Goal: Navigation & Orientation: Find specific page/section

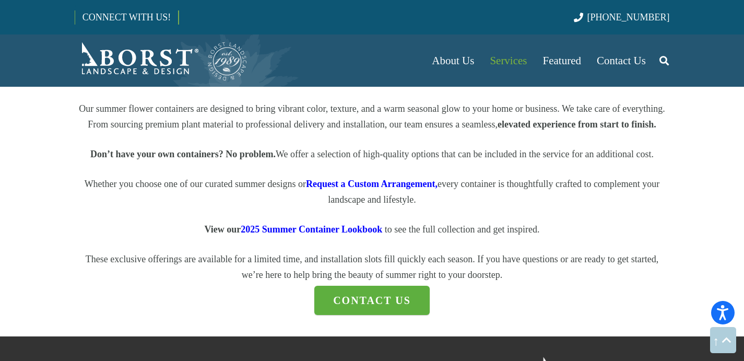
scroll to position [1359, 0]
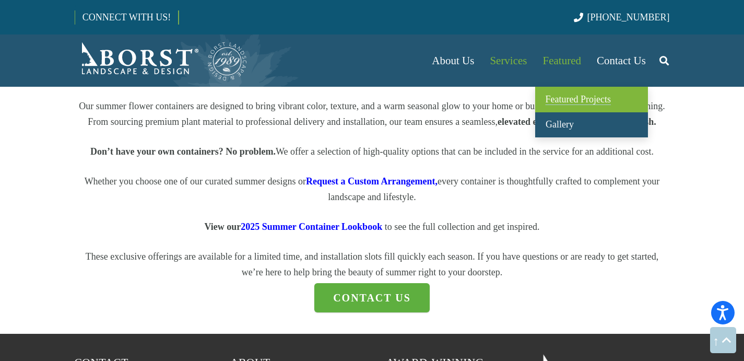
click at [565, 102] on span "Featured Projects" at bounding box center [577, 99] width 65 height 10
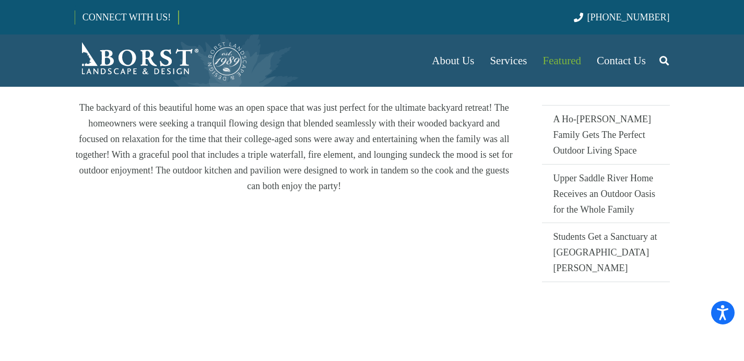
scroll to position [234, 0]
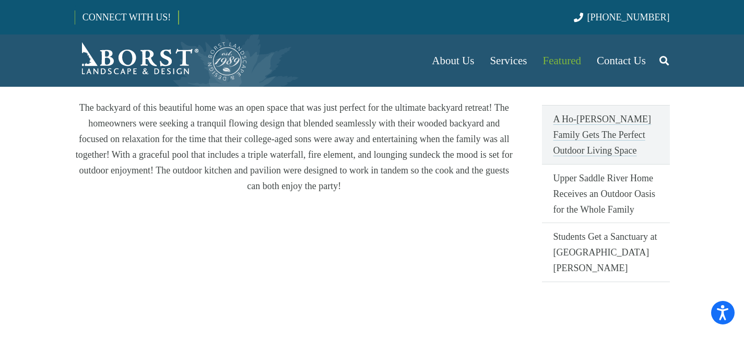
click at [569, 116] on link "A Ho-[PERSON_NAME] Family Gets The Perfect Outdoor Living Space" at bounding box center [606, 134] width 128 height 59
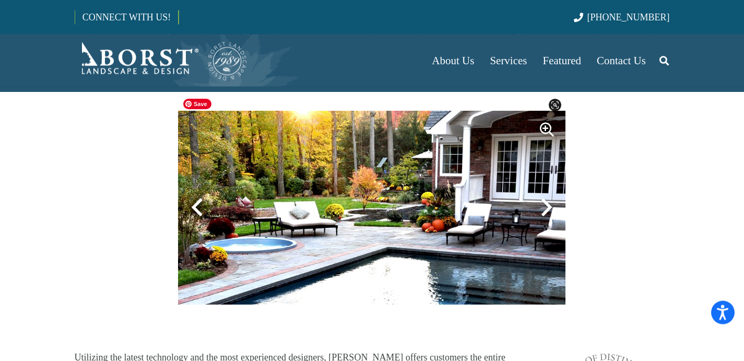
scroll to position [322, 0]
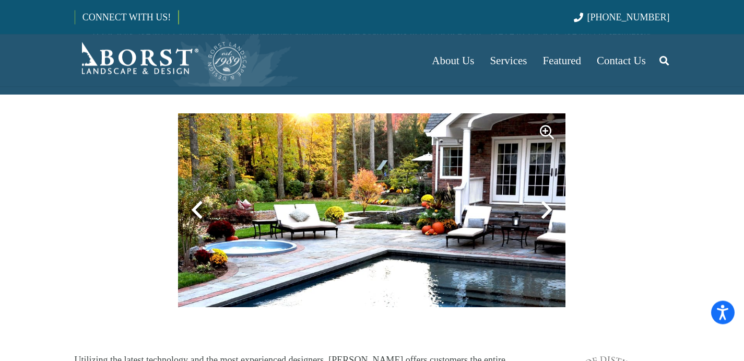
click at [543, 191] on div at bounding box center [546, 210] width 38 height 38
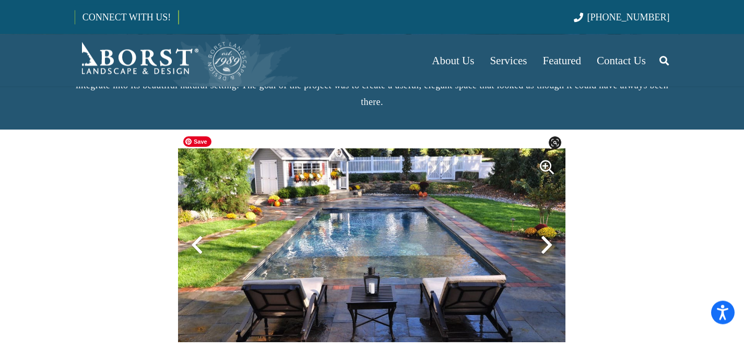
scroll to position [286, 0]
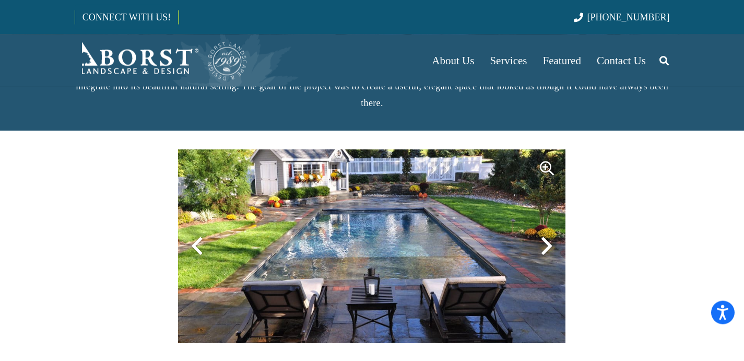
click at [196, 231] on div at bounding box center [197, 246] width 38 height 38
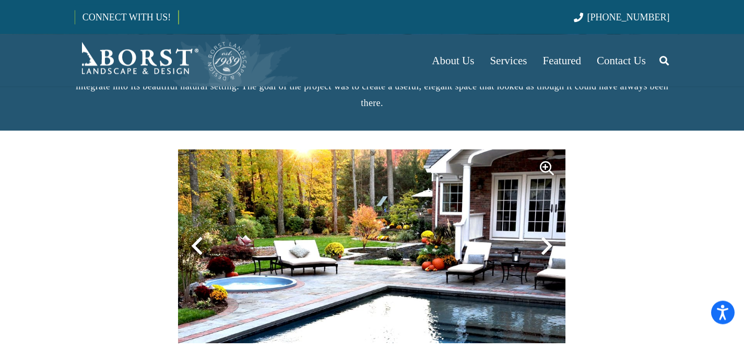
click at [549, 231] on div at bounding box center [546, 246] width 38 height 38
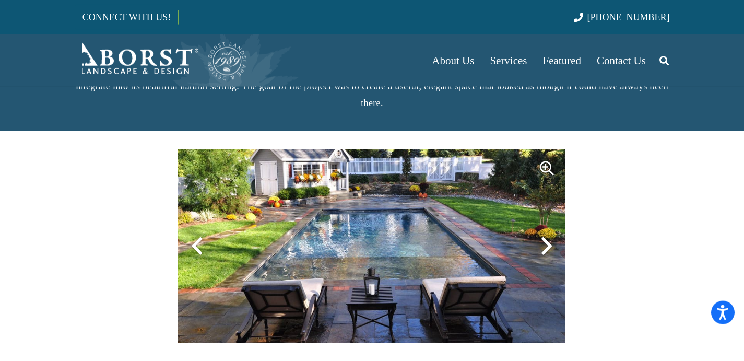
click at [549, 227] on div at bounding box center [546, 246] width 38 height 38
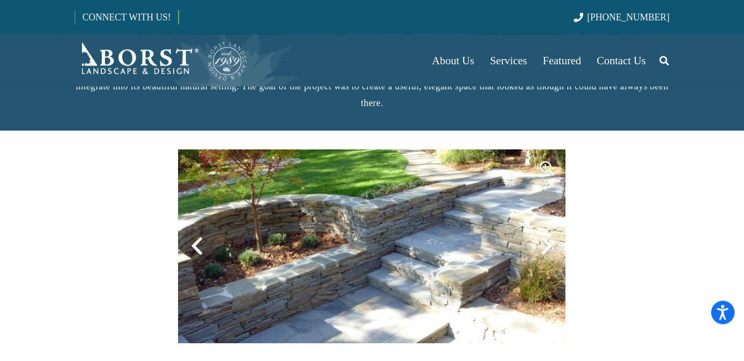
click at [545, 229] on div at bounding box center [546, 246] width 38 height 38
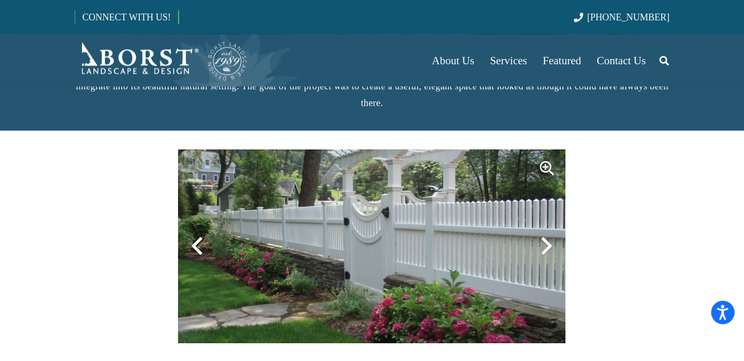
click at [545, 229] on div at bounding box center [546, 246] width 38 height 38
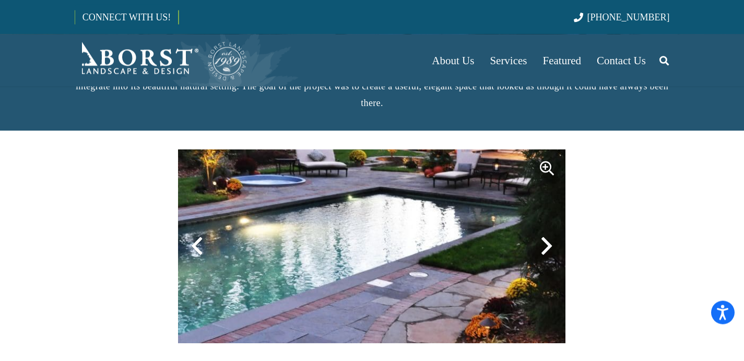
click at [545, 229] on div at bounding box center [546, 246] width 38 height 38
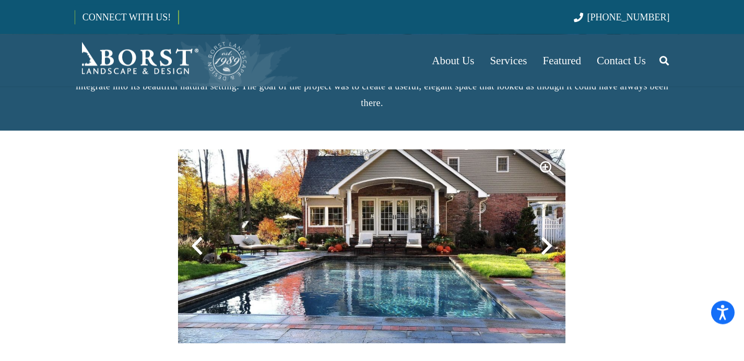
click at [545, 229] on div at bounding box center [546, 246] width 38 height 38
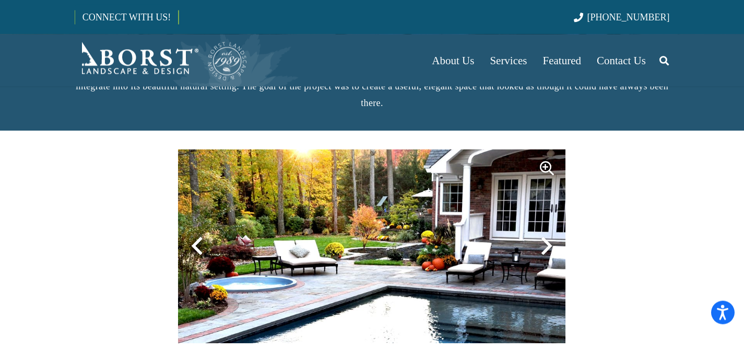
click at [545, 229] on div at bounding box center [546, 246] width 38 height 38
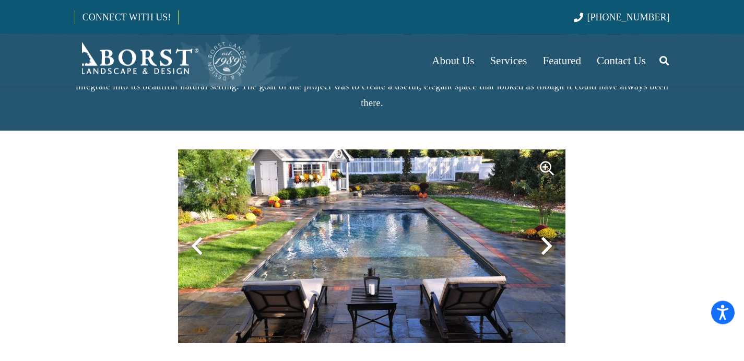
click at [545, 229] on div at bounding box center [546, 246] width 38 height 38
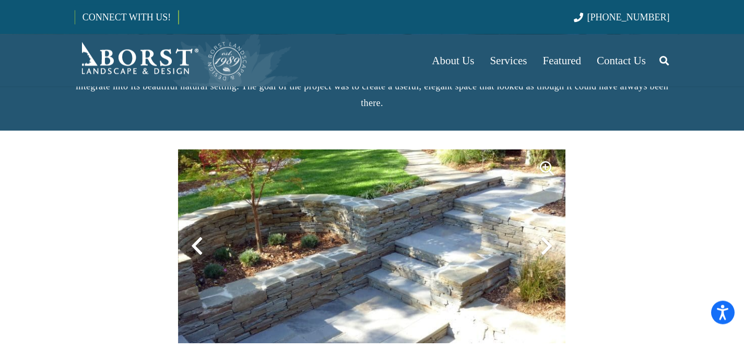
click at [545, 229] on div at bounding box center [546, 246] width 38 height 38
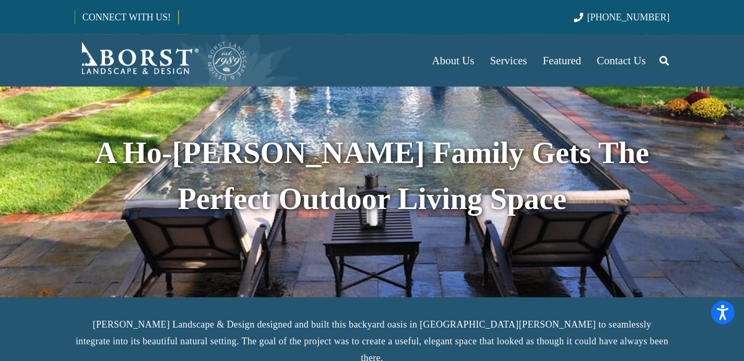
scroll to position [0, 0]
